Goal: Task Accomplishment & Management: Complete application form

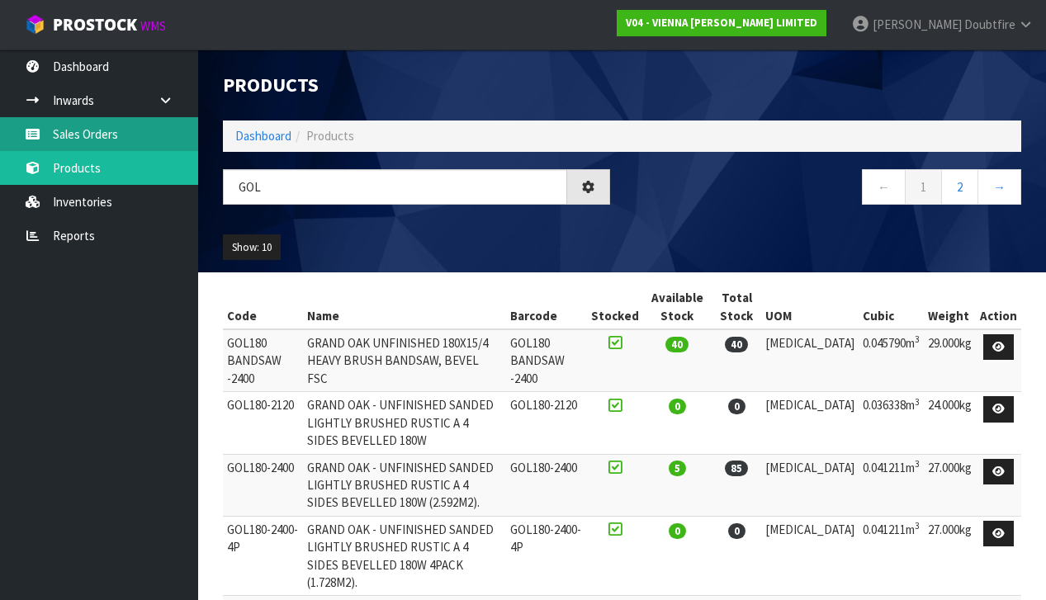
click at [100, 138] on link "Sales Orders" at bounding box center [99, 134] width 198 height 34
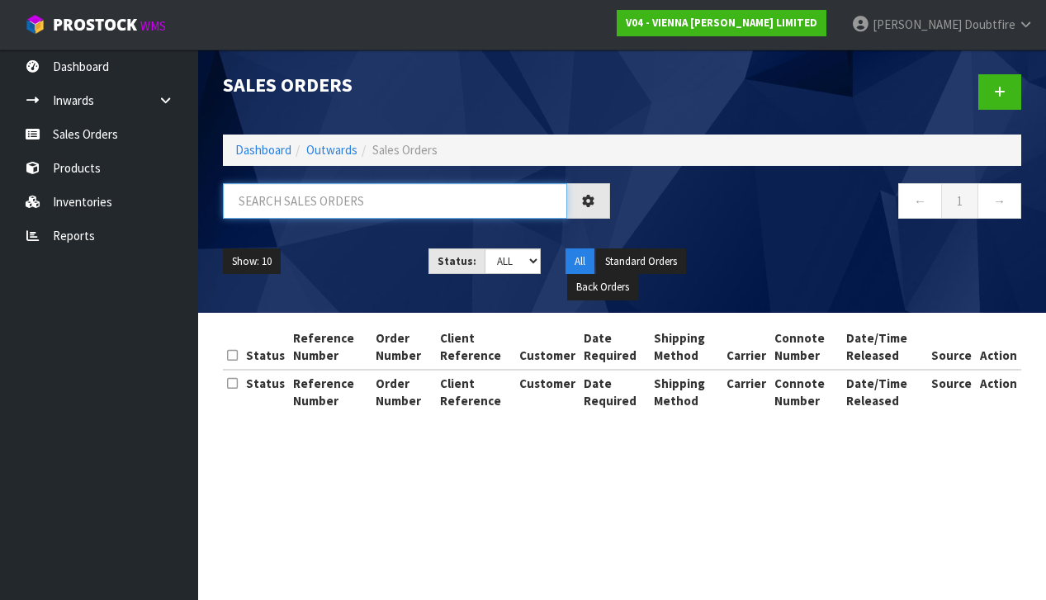
click at [305, 201] on input "text" at bounding box center [395, 200] width 344 height 35
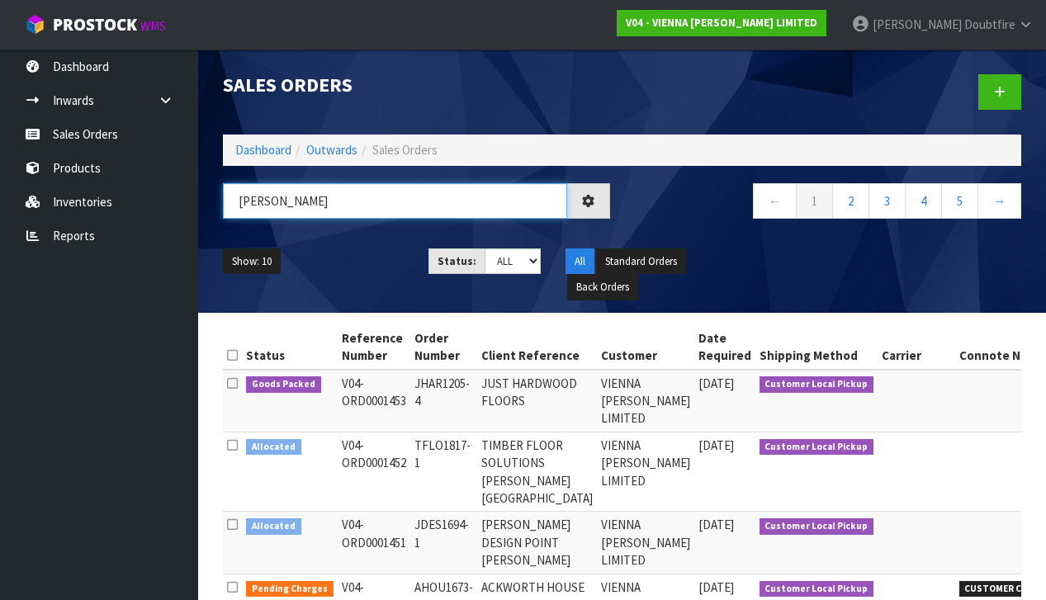
type input "[PERSON_NAME]"
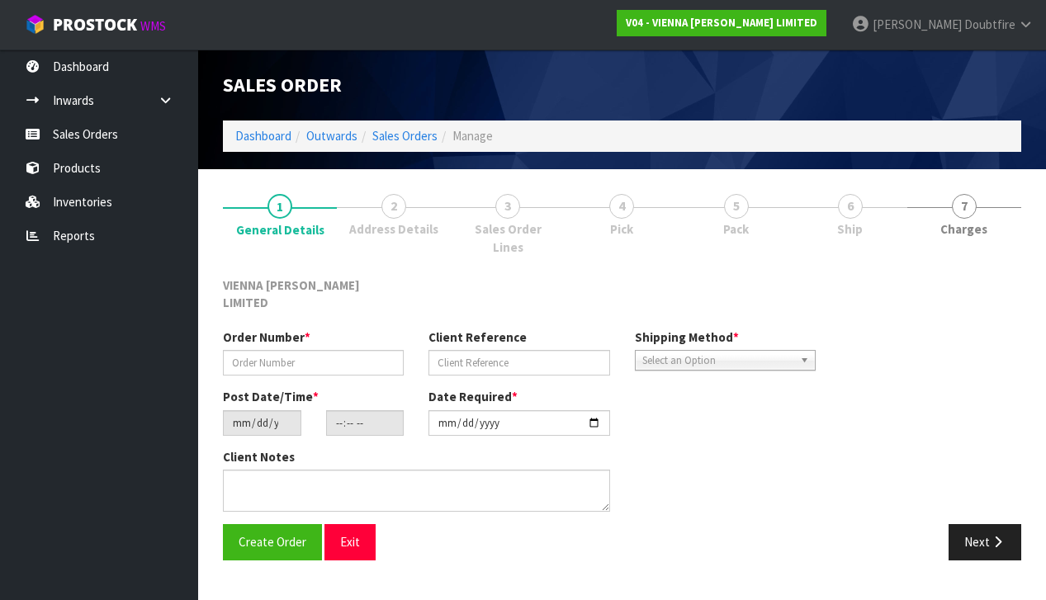
type input "NBAR1627-1"
type input "[PERSON_NAME] PO3079"
type input "[DATE]"
type input "10:10:00.000"
type input "[DATE]"
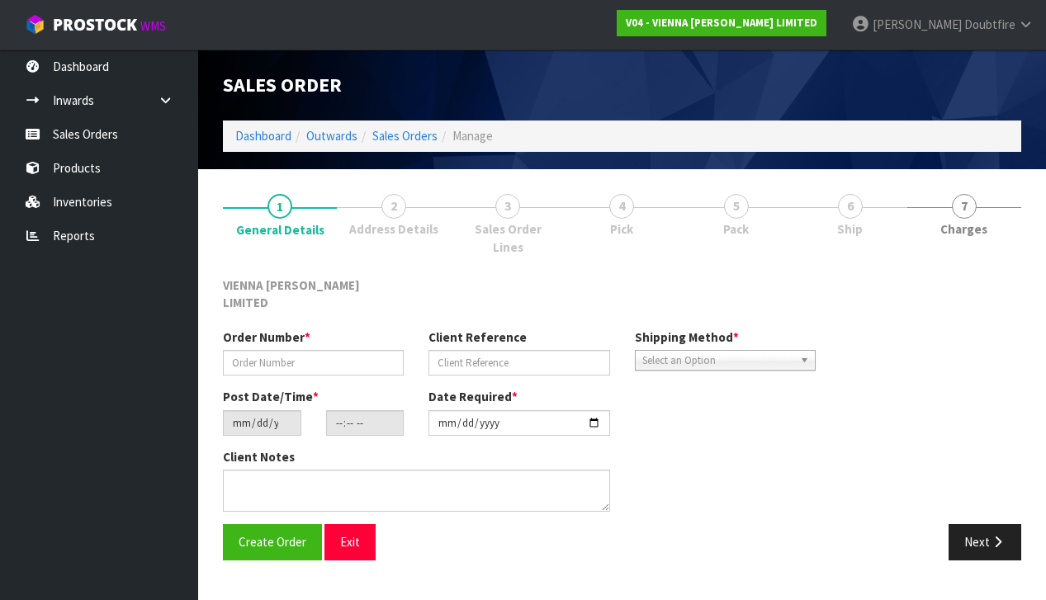
type textarea "[PERSON_NAME] PO3079"
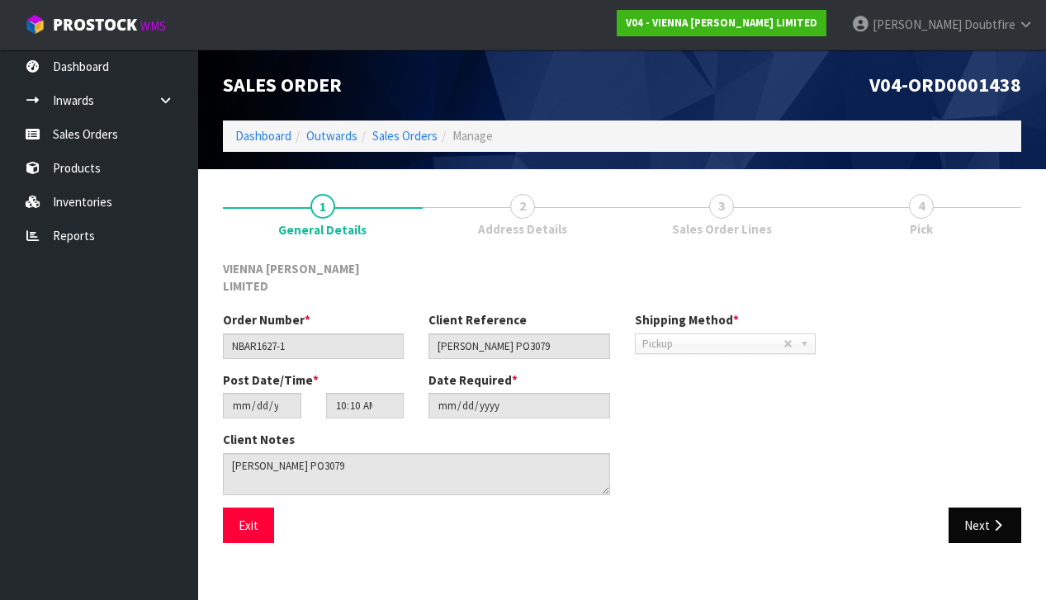
click at [976, 509] on button "Next" at bounding box center [985, 525] width 73 height 35
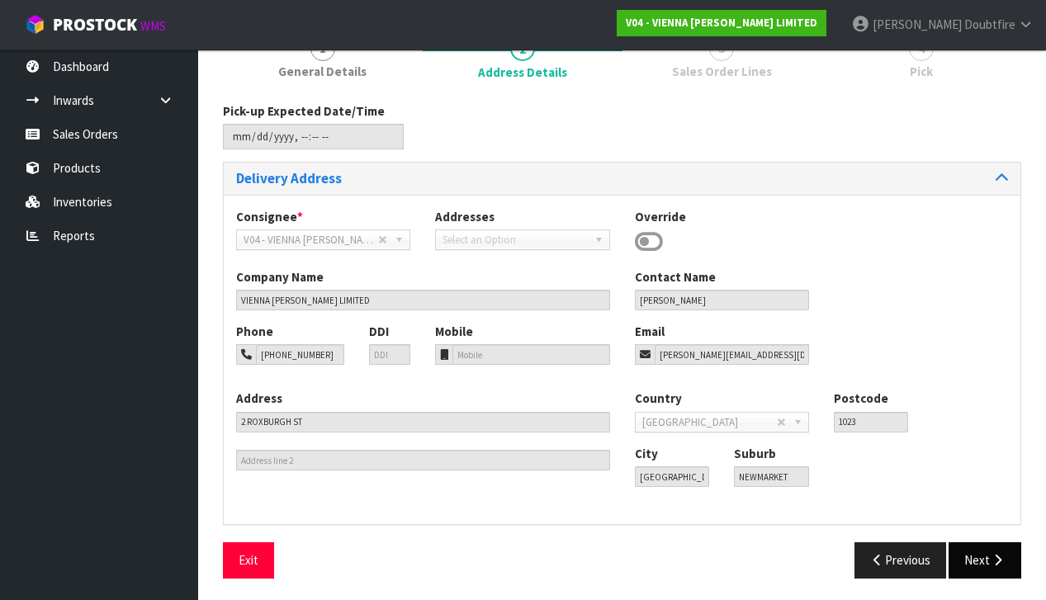
scroll to position [156, 0]
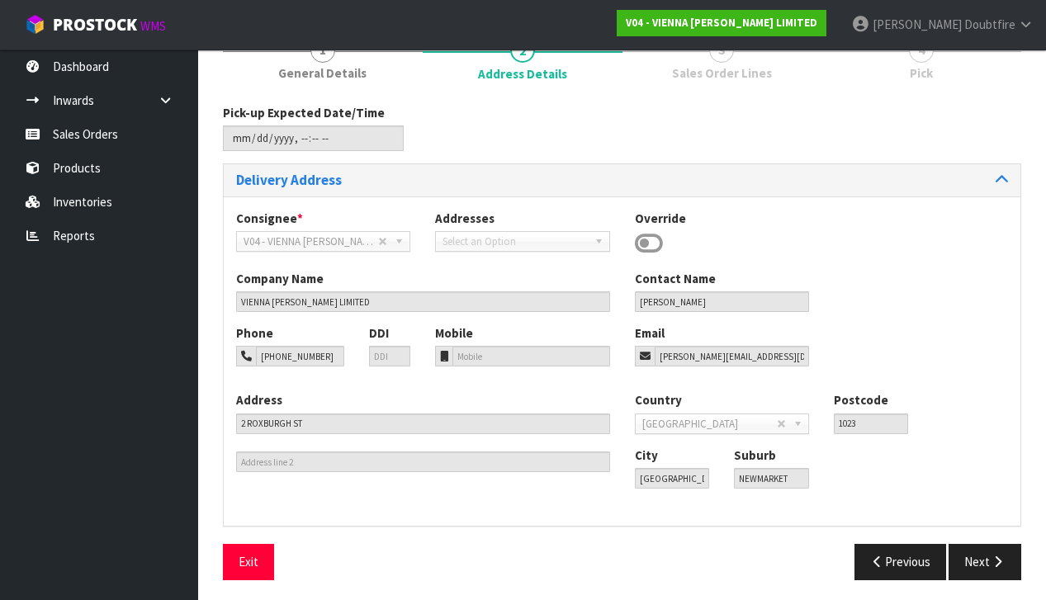
click at [1001, 556] on icon "button" at bounding box center [998, 562] width 16 height 12
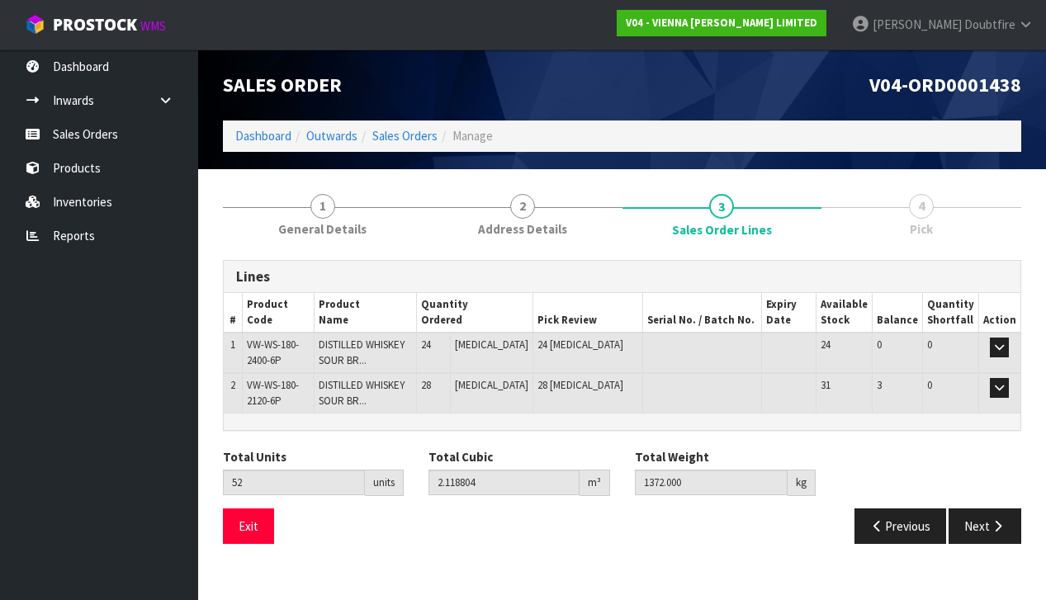
scroll to position [0, 0]
